Goal: Information Seeking & Learning: Learn about a topic

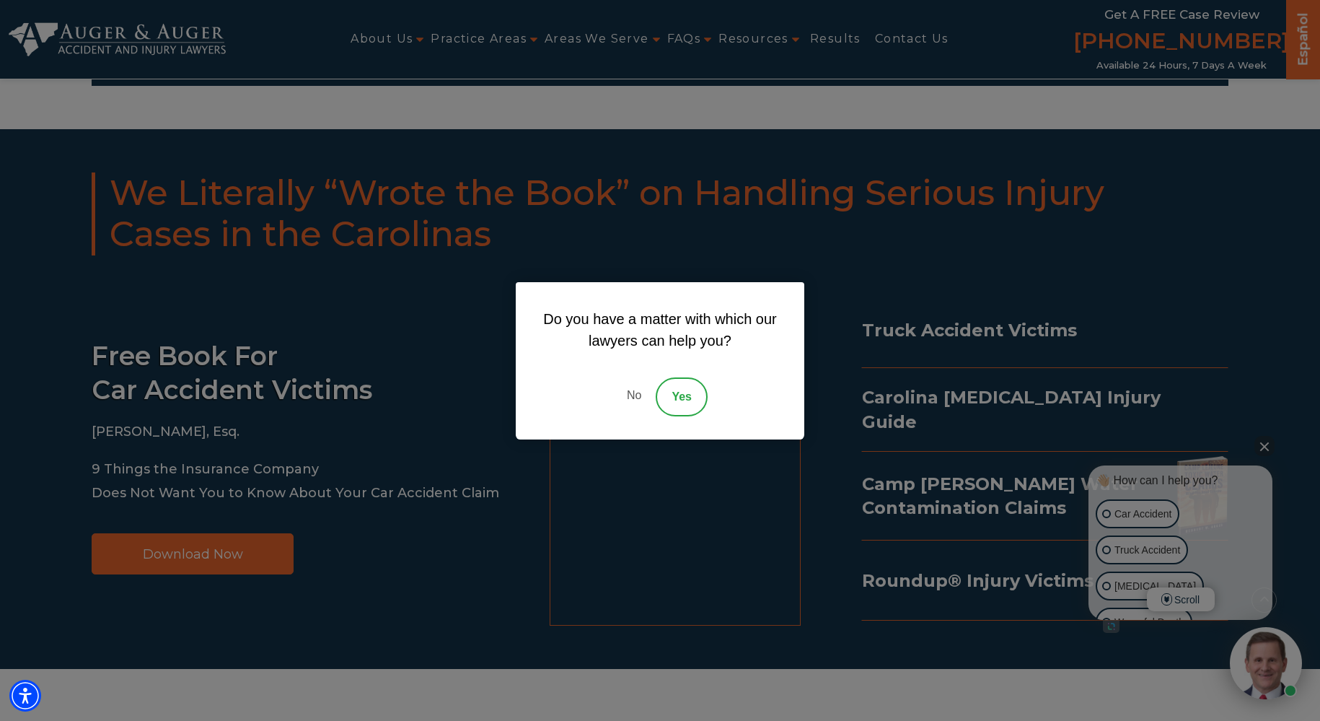
scroll to position [2633, 0]
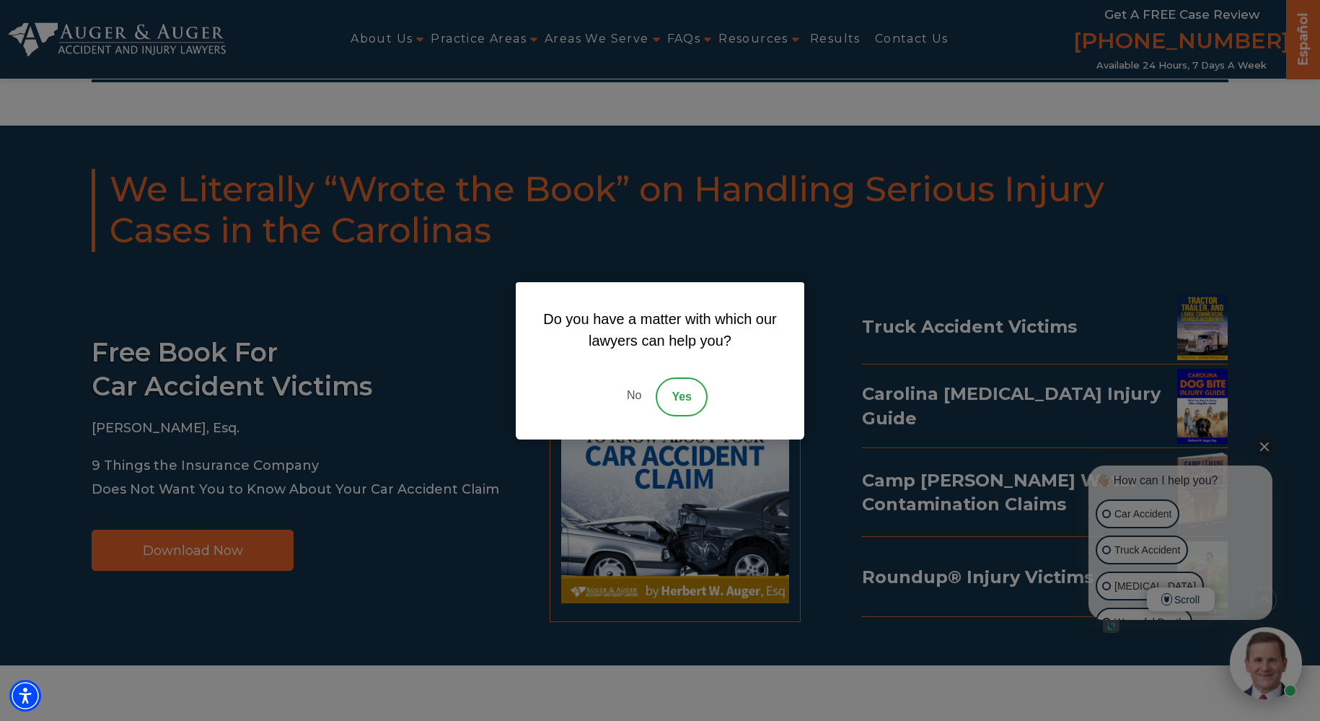
click at [629, 395] on link "No" at bounding box center [634, 396] width 43 height 39
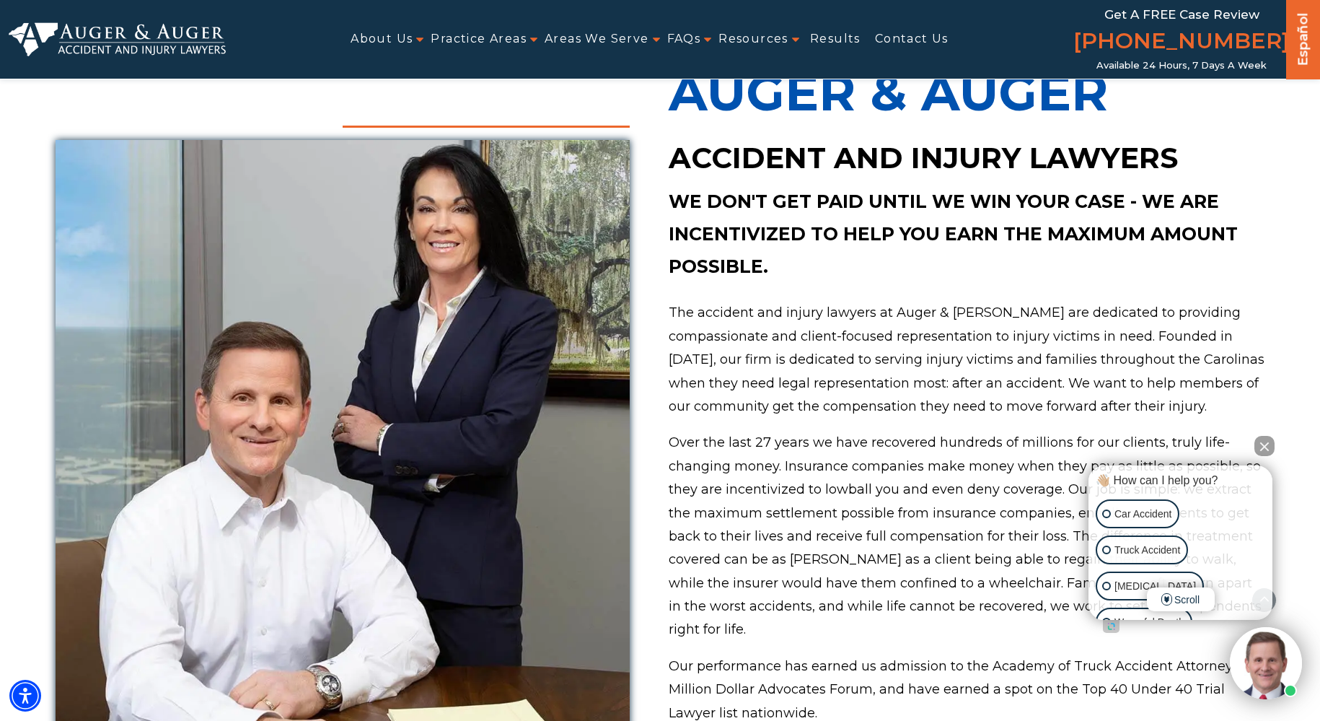
scroll to position [0, 0]
